Goal: Task Accomplishment & Management: Manage account settings

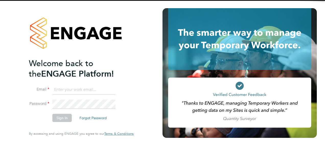
type input "kane.white@ncclondon.ac.uk"
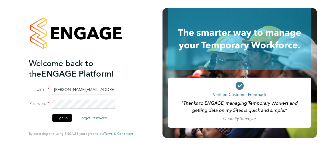
drag, startPoint x: 87, startPoint y: 89, endPoint x: 85, endPoint y: 92, distance: 3.6
click at [87, 89] on input "kane.white@ncclondon.ac.uk" at bounding box center [83, 89] width 63 height 9
click at [58, 116] on button "Sign In" at bounding box center [61, 118] width 19 height 8
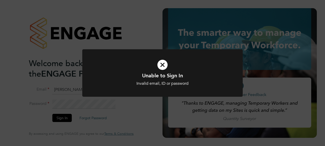
click at [53, 103] on div "Unable to Sign In Invalid email, ID or password Cancel Okay" at bounding box center [162, 73] width 325 height 146
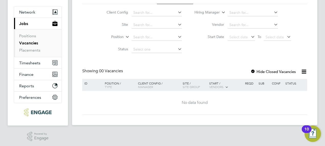
scroll to position [44, 0]
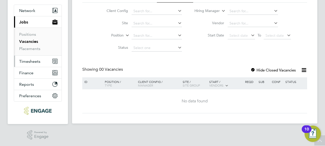
click at [35, 63] on span "Timesheets" at bounding box center [29, 61] width 21 height 5
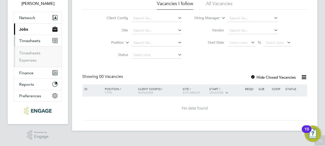
scroll to position [37, 0]
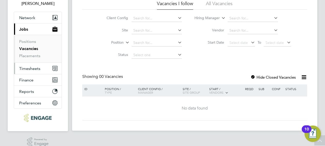
click at [33, 69] on span "Timesheets" at bounding box center [29, 68] width 21 height 5
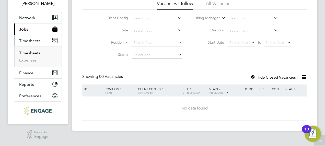
click at [33, 53] on link "Timesheets" at bounding box center [29, 53] width 21 height 5
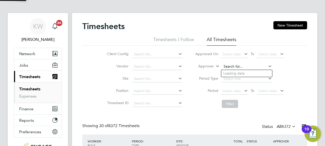
click at [233, 67] on input at bounding box center [247, 66] width 50 height 7
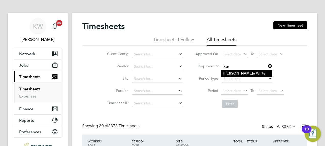
click at [235, 74] on li "Kan e White" at bounding box center [246, 73] width 51 height 7
type input "[PERSON_NAME]"
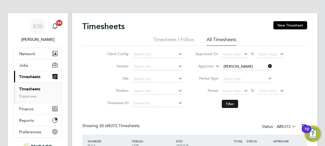
click at [230, 105] on button "Filter" at bounding box center [230, 104] width 16 height 8
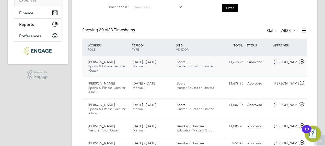
click at [194, 62] on div "Sport Hunter Education Limited" at bounding box center [197, 64] width 44 height 13
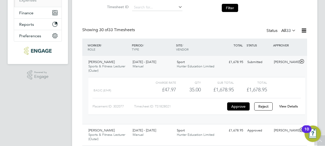
click at [284, 105] on link "View Details" at bounding box center [288, 106] width 19 height 4
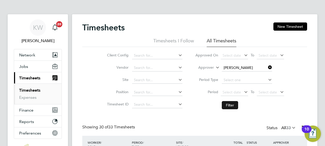
click at [227, 106] on button "Filter" at bounding box center [230, 105] width 16 height 8
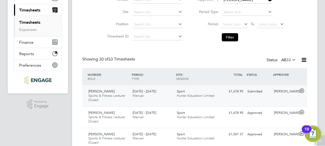
click at [206, 90] on div "Sport Hunter Education Limited" at bounding box center [197, 93] width 44 height 13
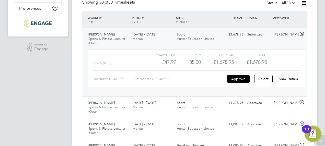
click at [289, 78] on link "View Details" at bounding box center [288, 79] width 19 height 4
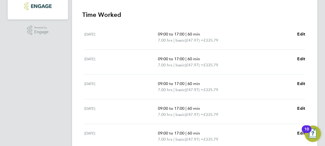
scroll to position [143, 0]
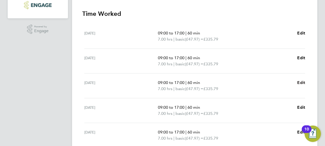
click at [299, 82] on span "Edit" at bounding box center [301, 82] width 8 height 5
select select "60"
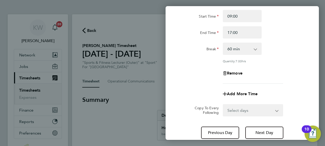
scroll to position [48, 0]
click at [231, 74] on span "Remove" at bounding box center [235, 73] width 16 height 5
select select "null"
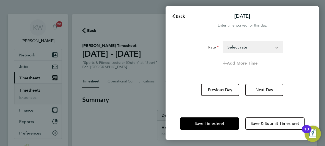
scroll to position [0, 0]
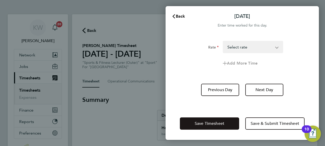
click at [216, 123] on span "Save Timesheet" at bounding box center [210, 123] width 30 height 5
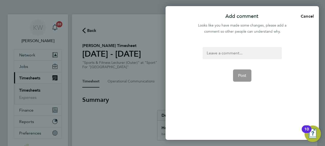
click at [308, 16] on span "Cancel" at bounding box center [306, 16] width 15 height 5
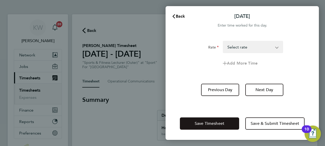
click at [197, 124] on span "Save Timesheet" at bounding box center [210, 123] width 30 height 5
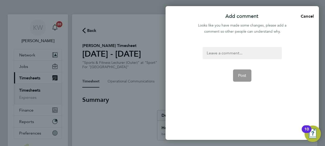
click at [143, 102] on div "Add comment Cancel Looks like you have made some changes, please add a comment …" at bounding box center [162, 73] width 325 height 146
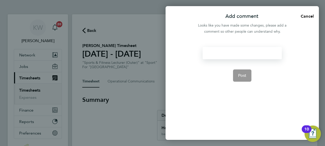
click at [229, 58] on div at bounding box center [242, 53] width 79 height 12
drag, startPoint x: 228, startPoint y: 54, endPoint x: 201, endPoint y: 51, distance: 26.7
click at [201, 51] on form "N/A Post" at bounding box center [242, 76] width 83 height 58
click at [243, 74] on span "Post" at bounding box center [242, 75] width 8 height 5
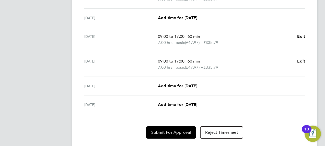
scroll to position [208, 0]
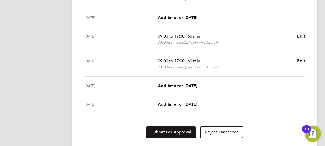
click at [174, 130] on span "Submit For Approval" at bounding box center [171, 132] width 40 height 5
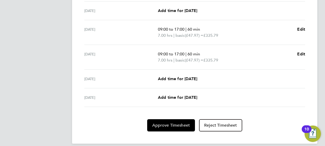
scroll to position [221, 0]
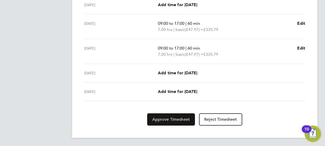
click at [160, 119] on span "Approve Timesheet" at bounding box center [171, 119] width 38 height 5
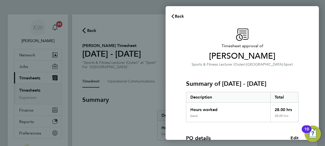
scroll to position [99, 0]
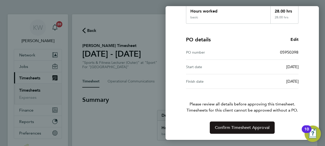
click at [231, 129] on span "Confirm Timesheet Approval" at bounding box center [242, 127] width 55 height 5
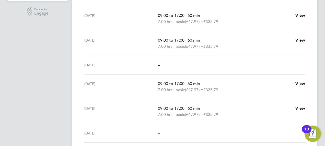
scroll to position [168, 0]
